Goal: Task Accomplishment & Management: Use online tool/utility

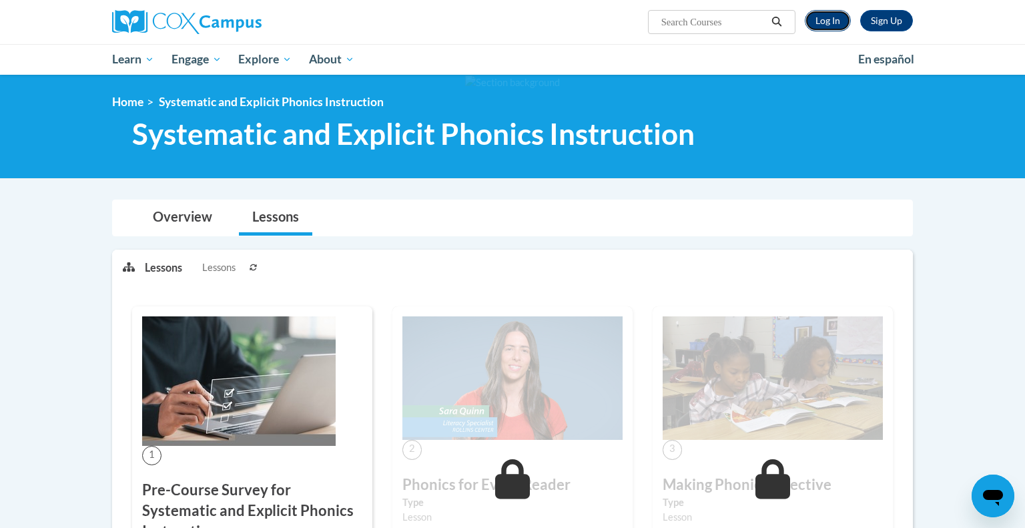
click at [825, 15] on link "Log In" at bounding box center [828, 20] width 46 height 21
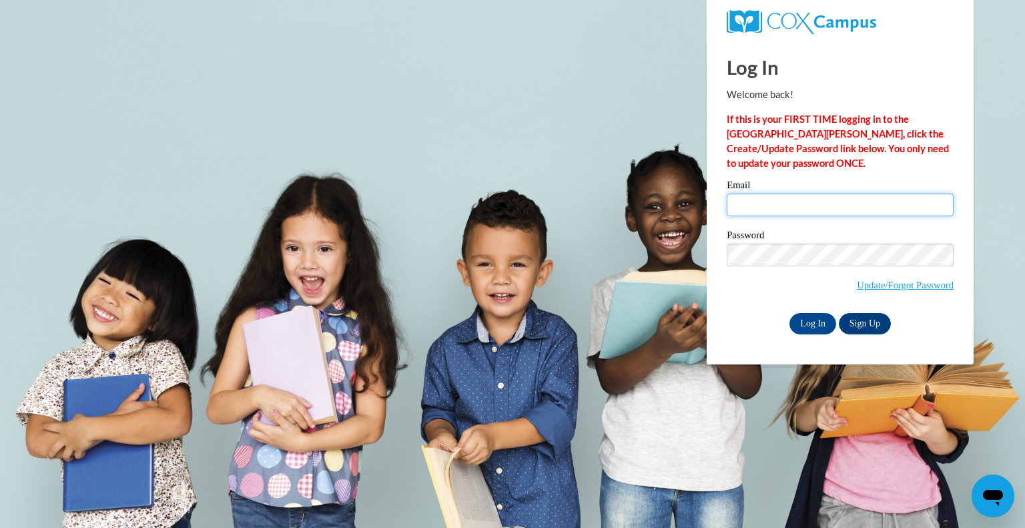
click at [759, 202] on input "Email" at bounding box center [840, 205] width 227 height 23
type input "loroffa@swallowschool.org"
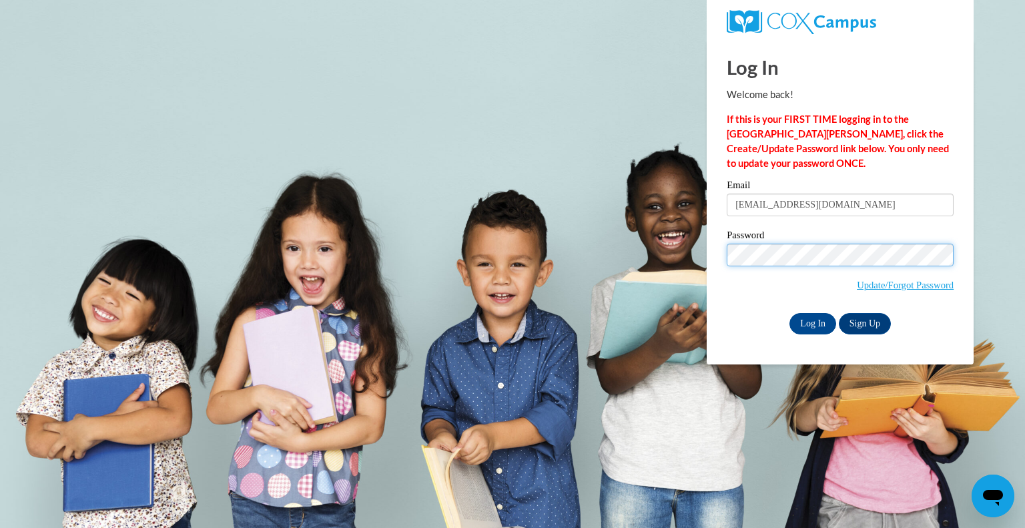
click at [789, 313] on input "Log In" at bounding box center [812, 323] width 47 height 21
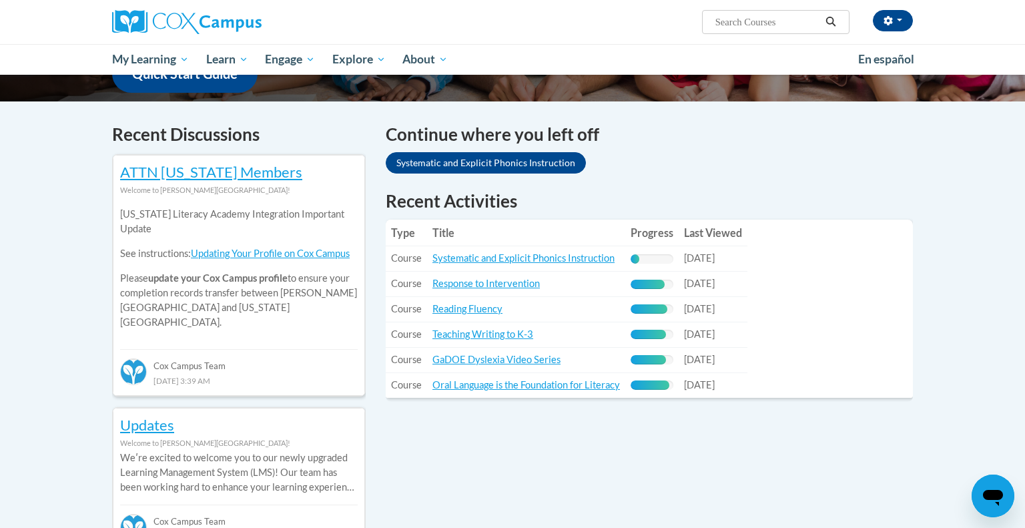
scroll to position [368, 0]
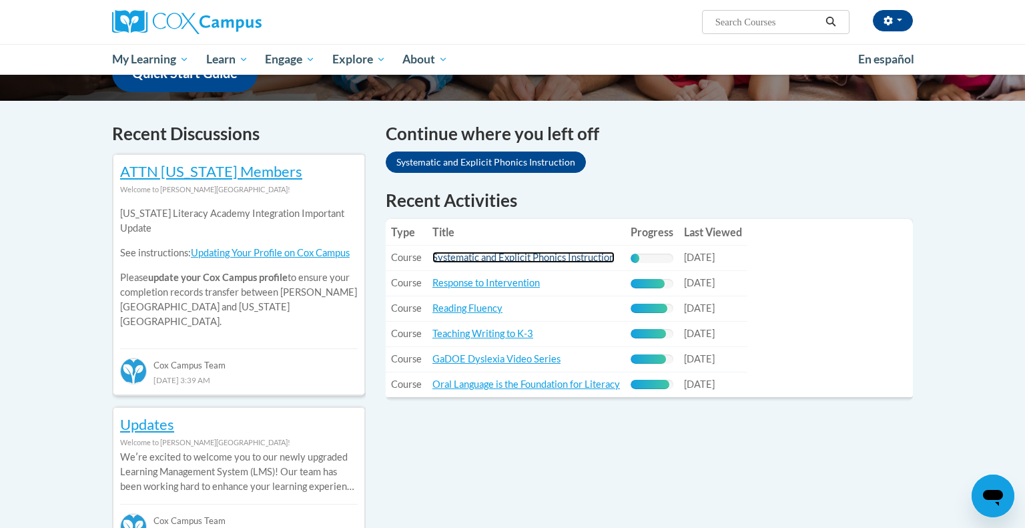
click at [476, 258] on link "Systematic and Explicit Phonics Instruction" at bounding box center [523, 257] width 182 height 11
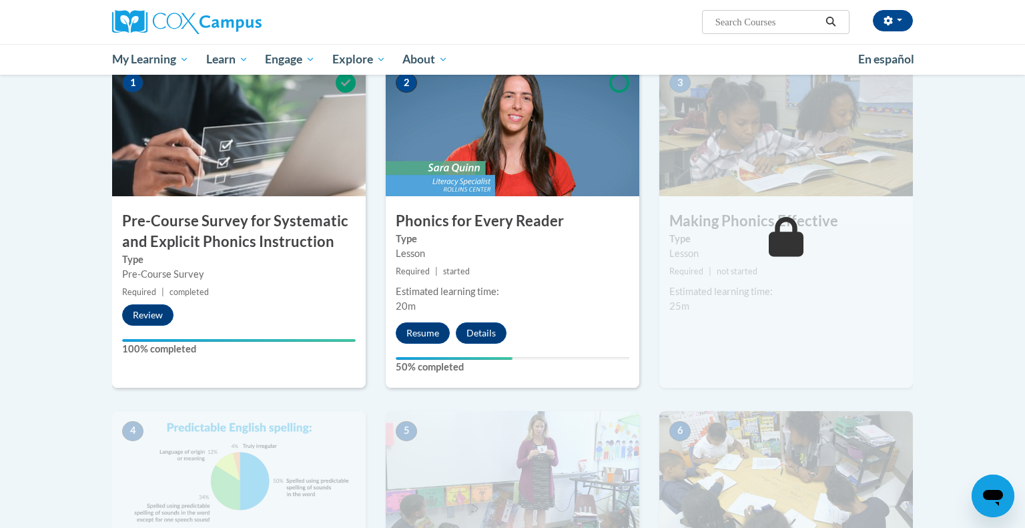
scroll to position [286, 0]
click at [439, 326] on button "Resume" at bounding box center [423, 332] width 54 height 21
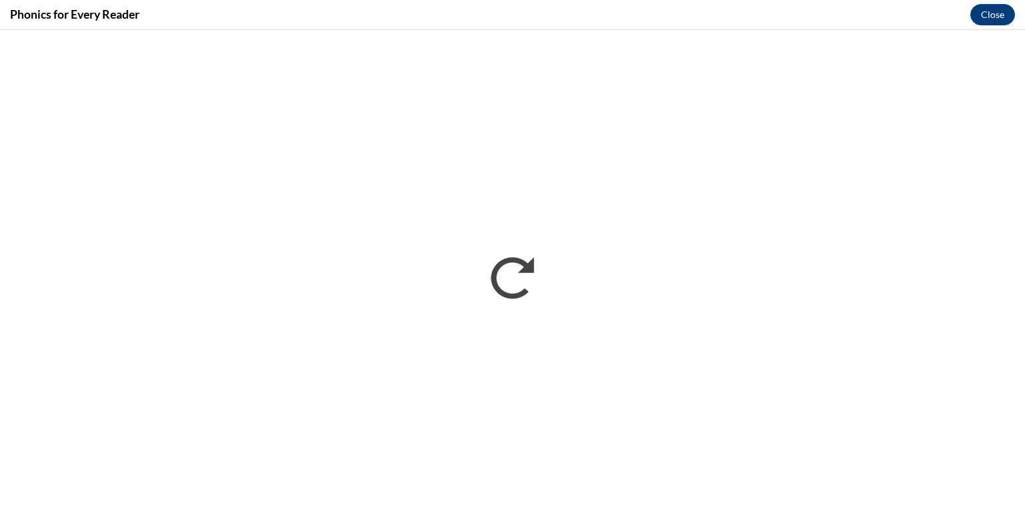
scroll to position [0, 0]
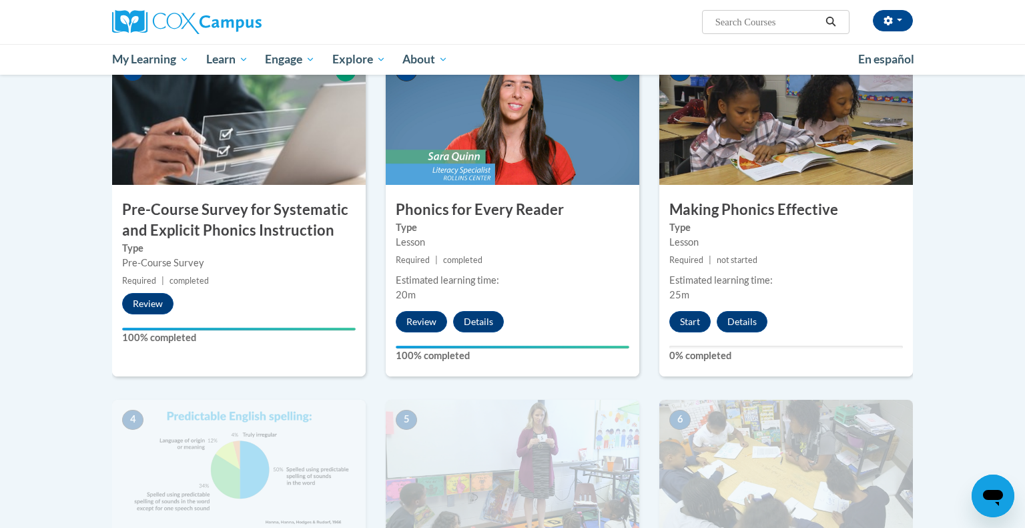
scroll to position [296, 0]
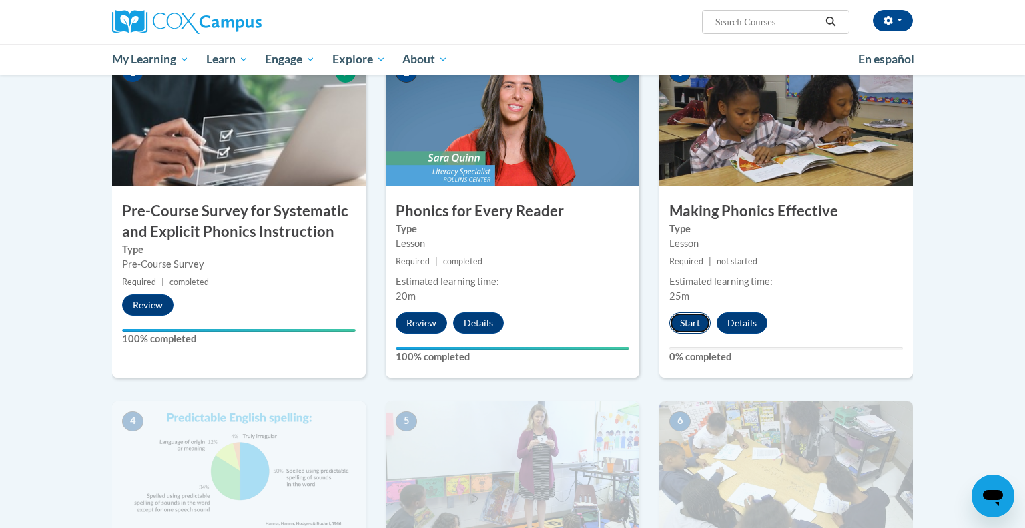
click at [689, 318] on button "Start" at bounding box center [689, 322] width 41 height 21
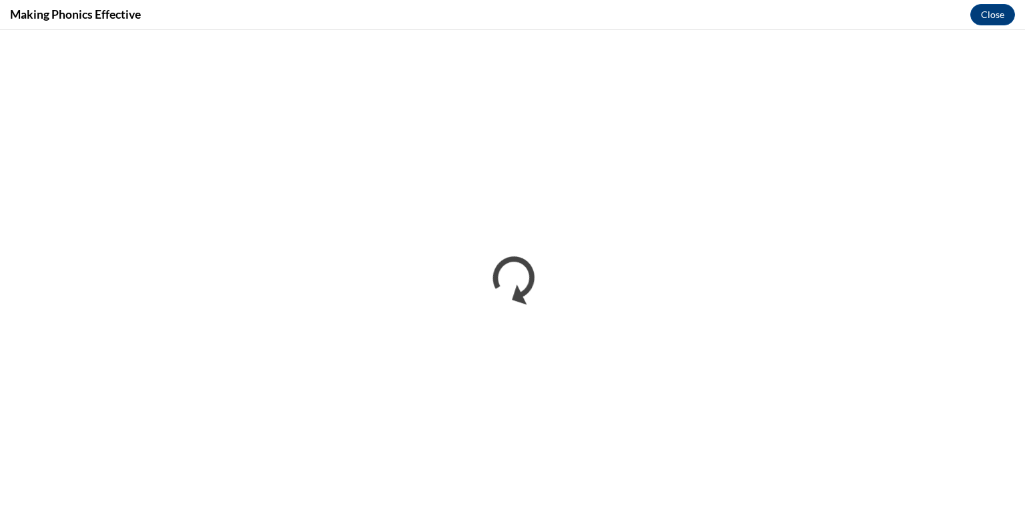
scroll to position [0, 0]
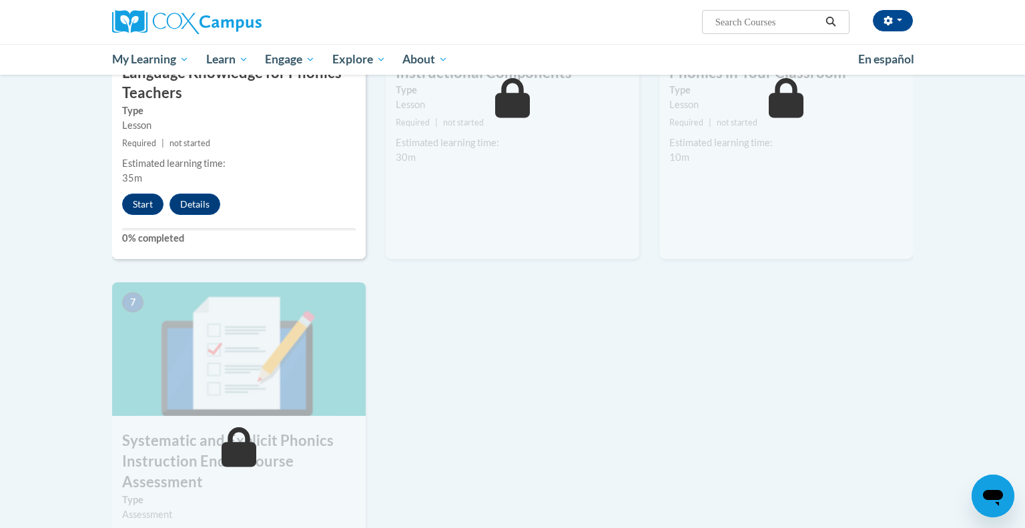
scroll to position [781, 0]
click at [143, 205] on button "Start" at bounding box center [142, 204] width 41 height 21
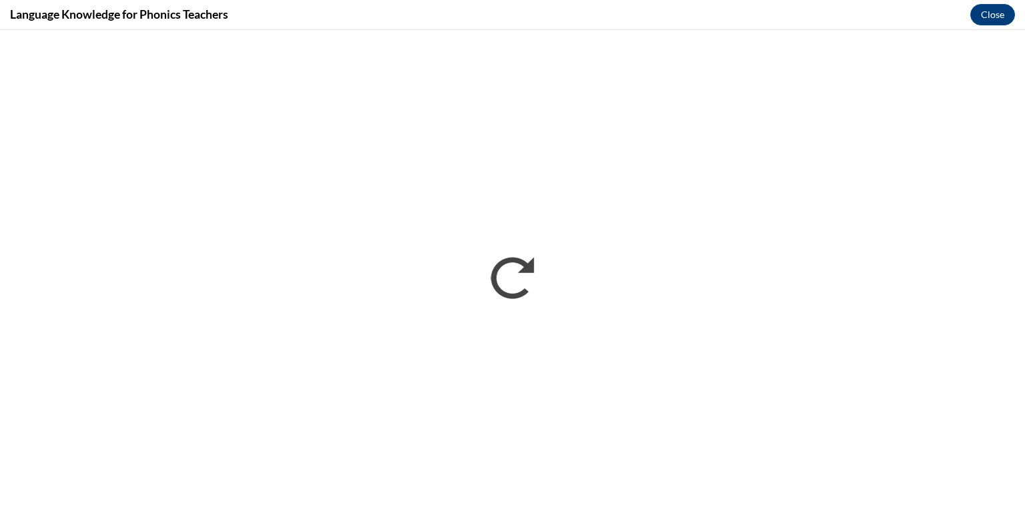
scroll to position [0, 0]
